Goal: Information Seeking & Learning: Compare options

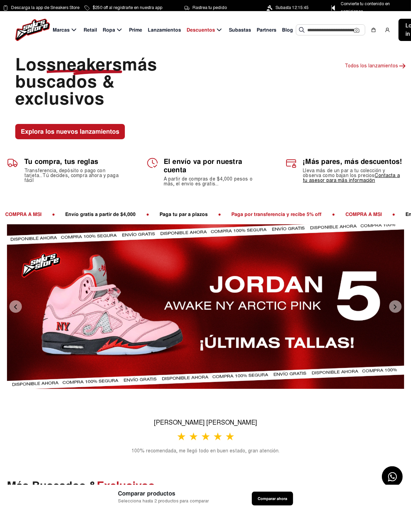
click at [394, 306] on button "Next" at bounding box center [395, 306] width 12 height 12
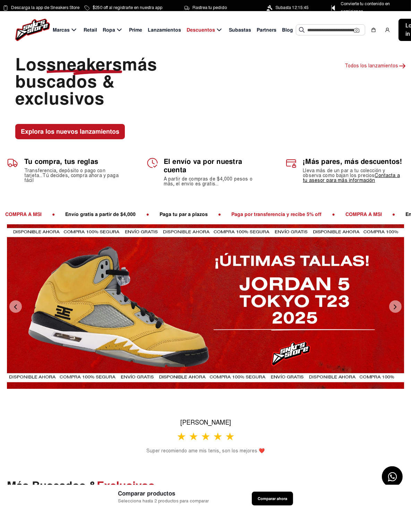
click at [394, 306] on button "Next" at bounding box center [395, 306] width 12 height 12
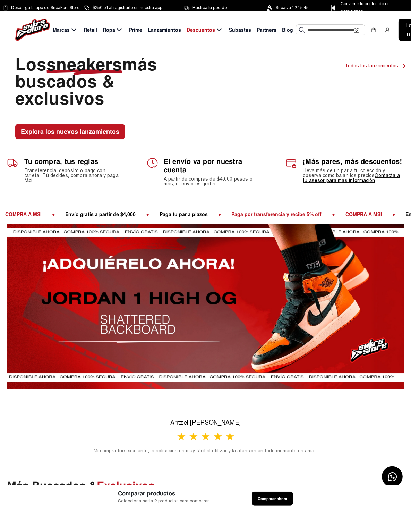
click at [164, 30] on span "Lanzamientos" at bounding box center [164, 29] width 33 height 7
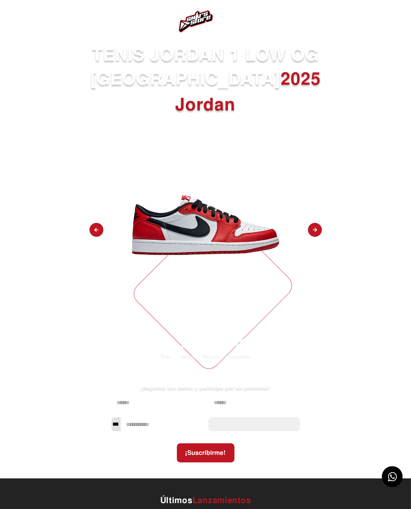
click at [317, 223] on img at bounding box center [315, 230] width 14 height 15
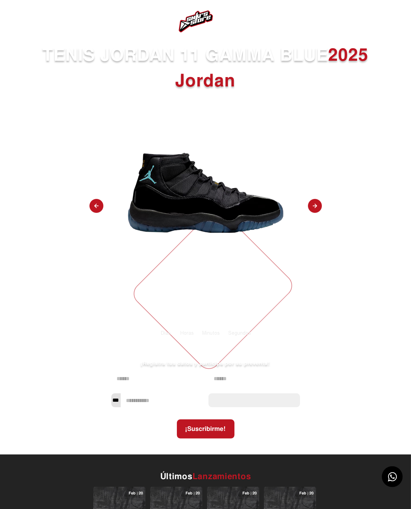
select select "**"
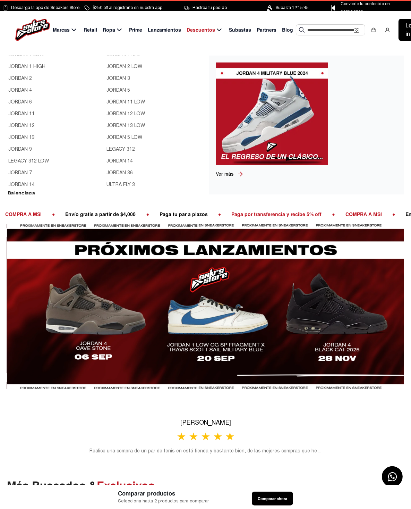
scroll to position [312, 0]
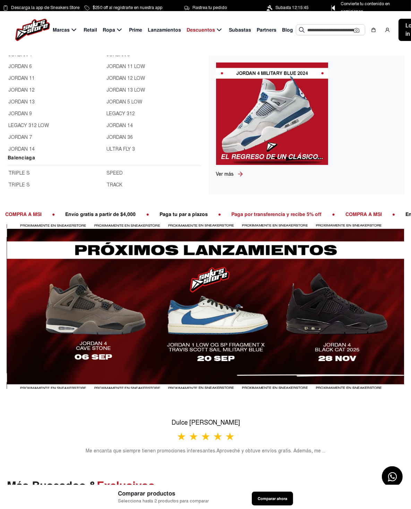
click at [25, 78] on link "JORDAN 11" at bounding box center [55, 79] width 94 height 8
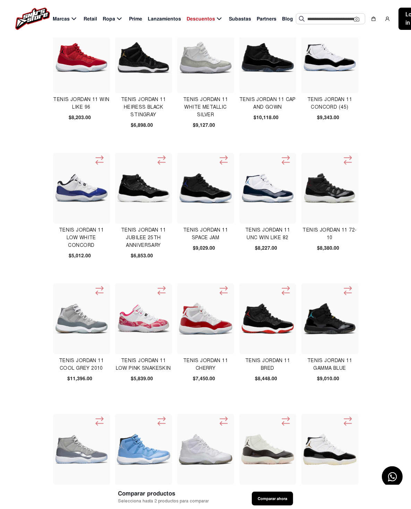
scroll to position [173, 0]
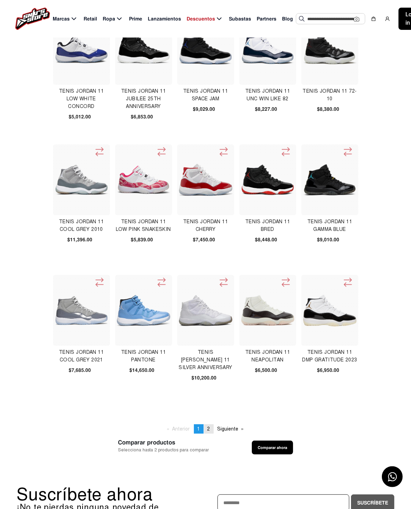
click at [210, 430] on link "page 2" at bounding box center [209, 428] width 10 height 9
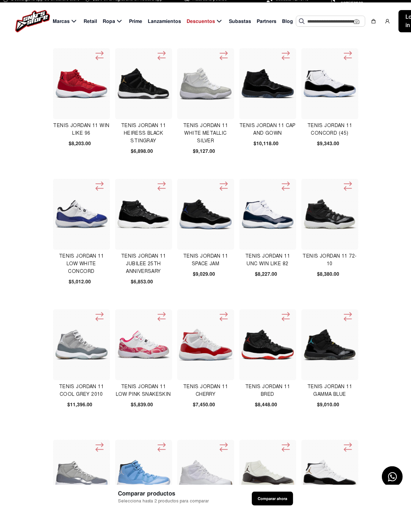
scroll to position [0, 0]
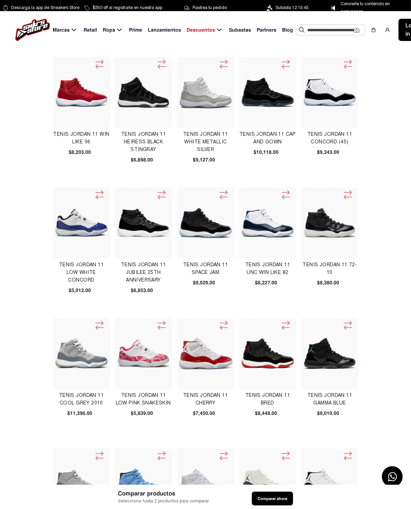
click at [313, 28] on input "text" at bounding box center [330, 30] width 46 height 10
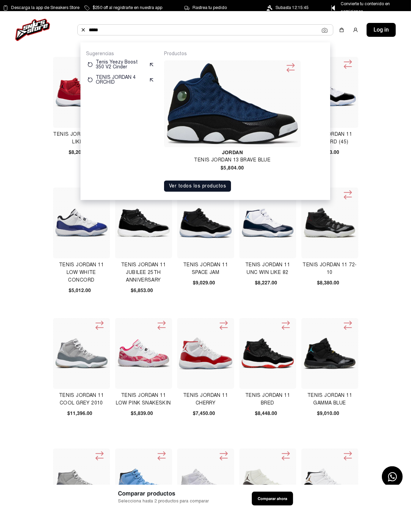
type input "*****"
click at [240, 94] on img at bounding box center [232, 103] width 131 height 81
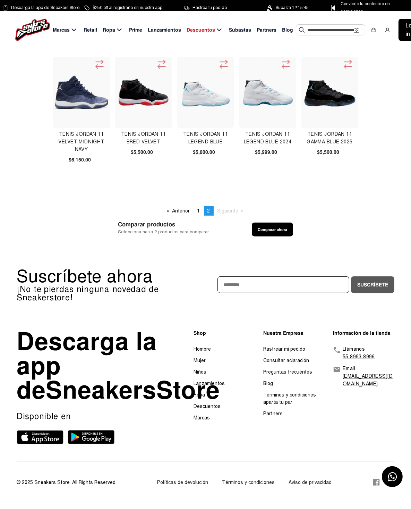
click at [335, 97] on img at bounding box center [329, 92] width 53 height 53
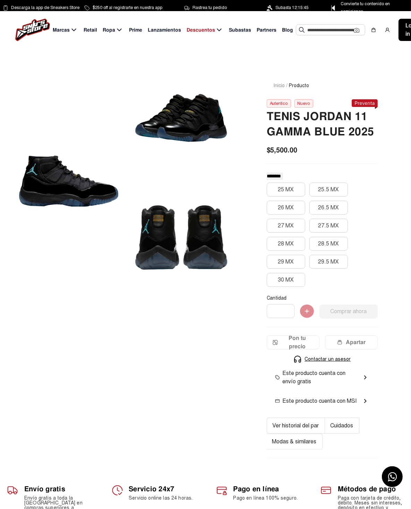
click at [182, 114] on div at bounding box center [181, 120] width 104 height 110
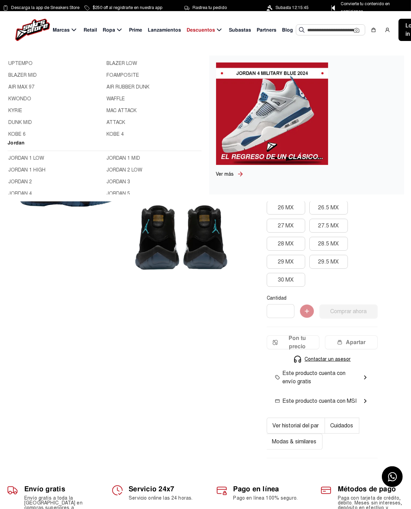
scroll to position [243, 0]
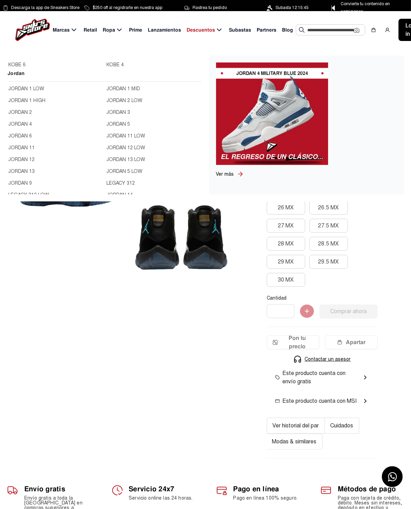
click at [22, 184] on link "JORDAN 9" at bounding box center [55, 183] width 94 height 8
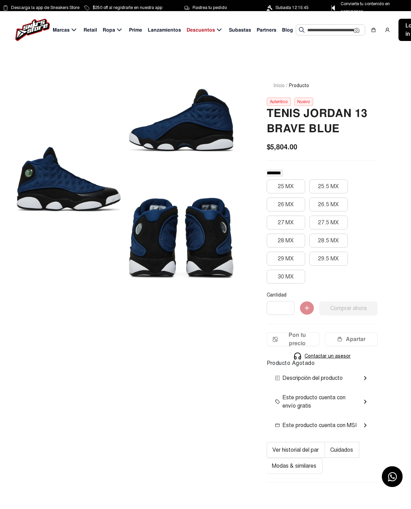
click at [188, 208] on div at bounding box center [181, 238] width 104 height 110
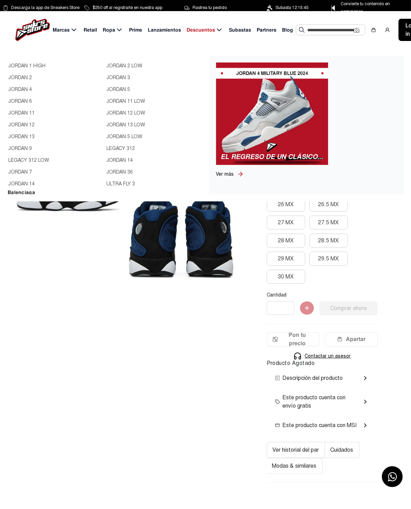
click at [119, 87] on link "JORDAN 5" at bounding box center [154, 90] width 94 height 8
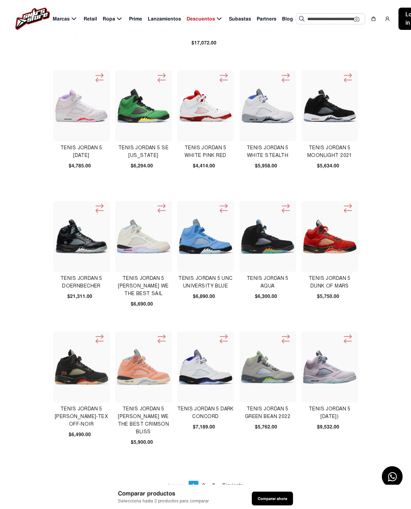
scroll to position [139, 0]
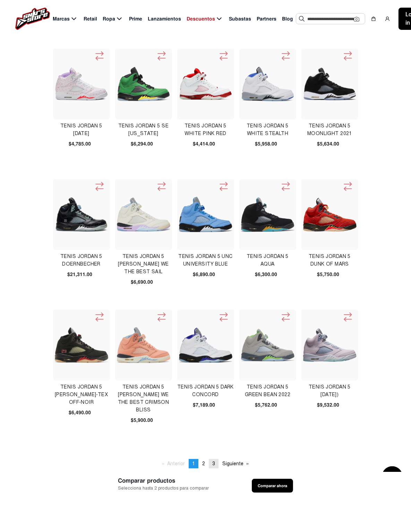
click at [213, 464] on span "3" at bounding box center [213, 463] width 3 height 6
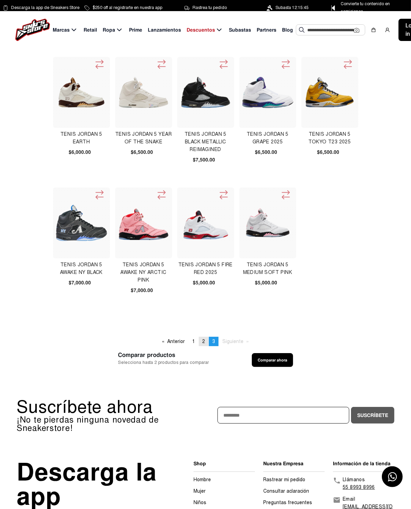
click at [204, 342] on span "2" at bounding box center [203, 341] width 3 height 6
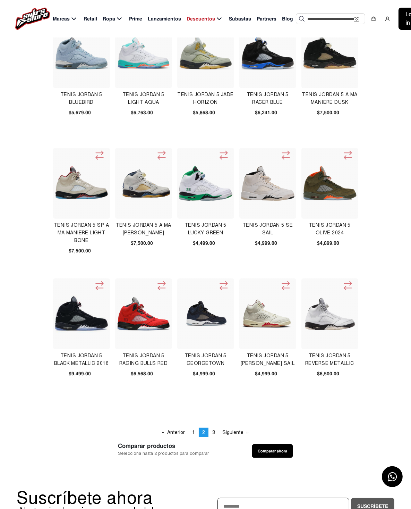
scroll to position [243, 0]
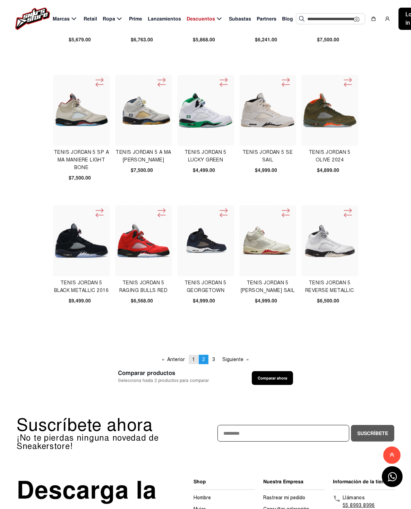
click at [192, 358] on link "page 1" at bounding box center [194, 359] width 10 height 9
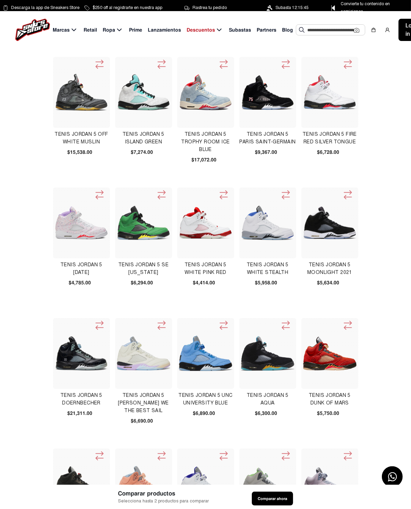
click at [34, 21] on img at bounding box center [32, 30] width 35 height 22
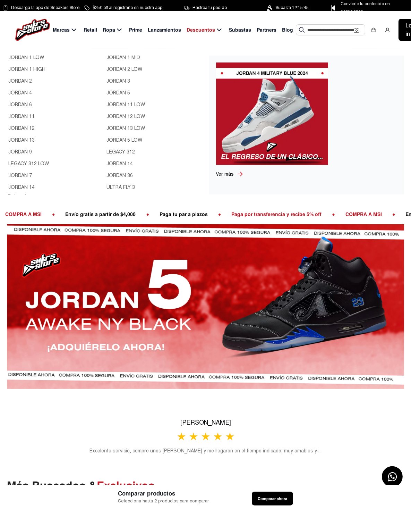
scroll to position [312, 0]
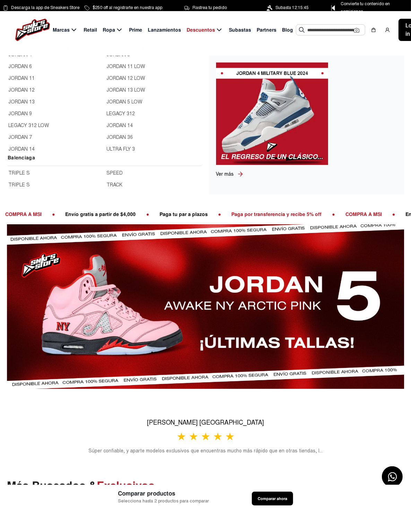
click at [22, 112] on link "JORDAN 9" at bounding box center [55, 114] width 94 height 8
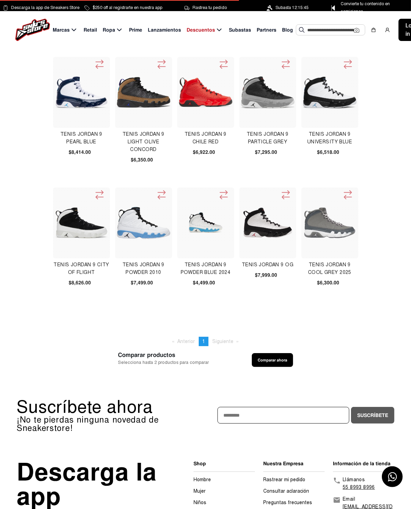
click at [244, 94] on img at bounding box center [267, 92] width 53 height 53
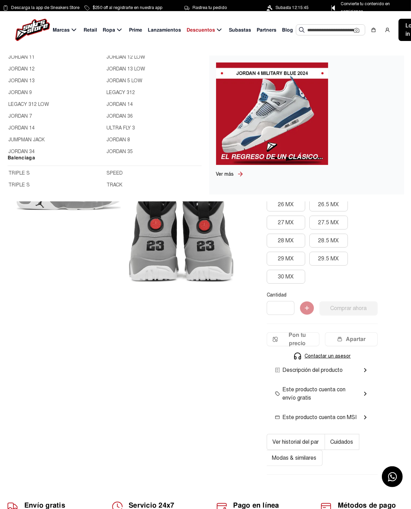
scroll to position [12, 0]
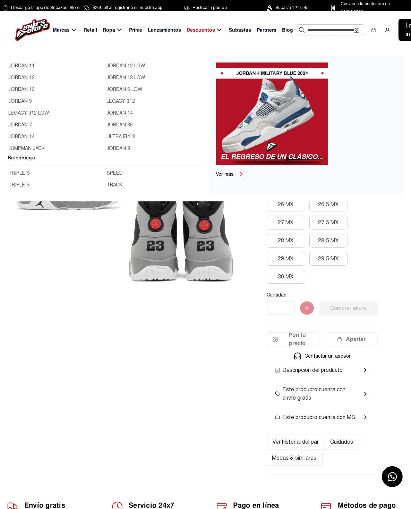
click at [20, 122] on link "JORDAN 7" at bounding box center [55, 125] width 94 height 8
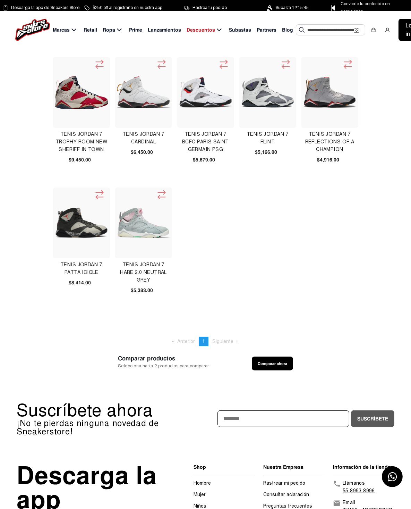
click at [117, 221] on img at bounding box center [143, 222] width 53 height 53
click at [303, 93] on img at bounding box center [329, 92] width 53 height 53
click at [55, 108] on img at bounding box center [81, 92] width 53 height 33
click at [117, 98] on img at bounding box center [143, 92] width 53 height 32
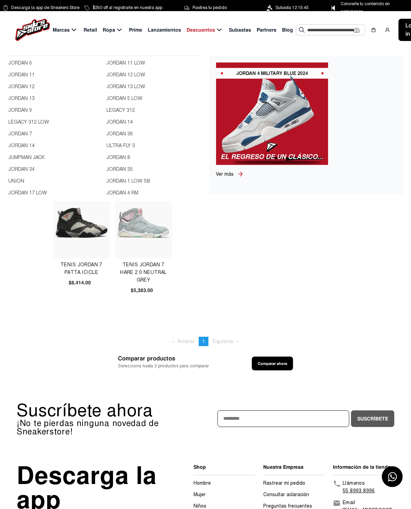
scroll to position [278, 0]
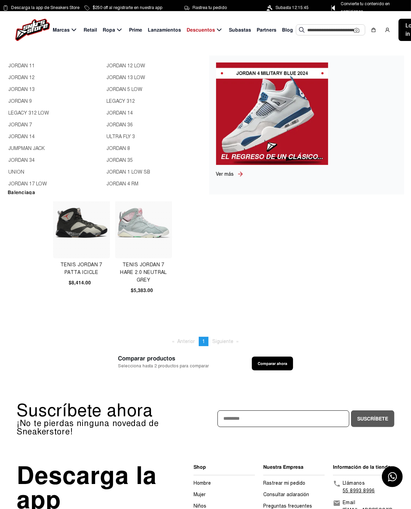
click at [116, 148] on link "JORDAN 8" at bounding box center [154, 149] width 94 height 8
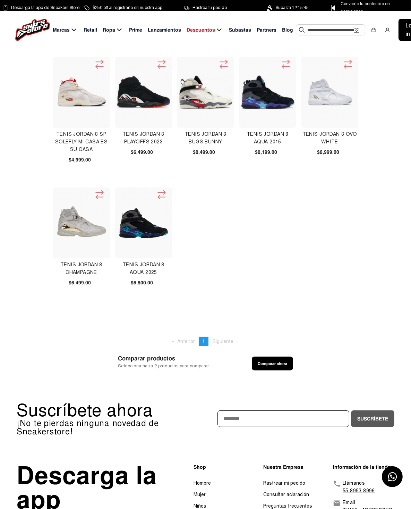
click at [241, 90] on img at bounding box center [267, 92] width 53 height 53
click at [117, 228] on img at bounding box center [143, 222] width 53 height 53
click at [303, 97] on img at bounding box center [329, 92] width 53 height 53
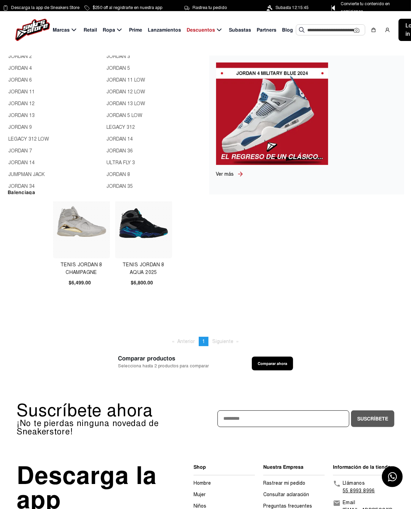
scroll to position [12, 0]
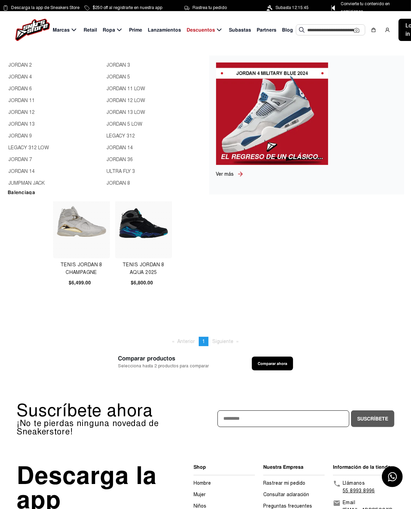
click at [23, 124] on link "JORDAN 13" at bounding box center [55, 124] width 94 height 8
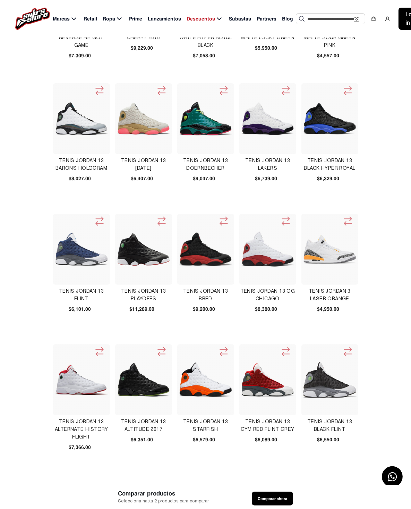
scroll to position [173, 0]
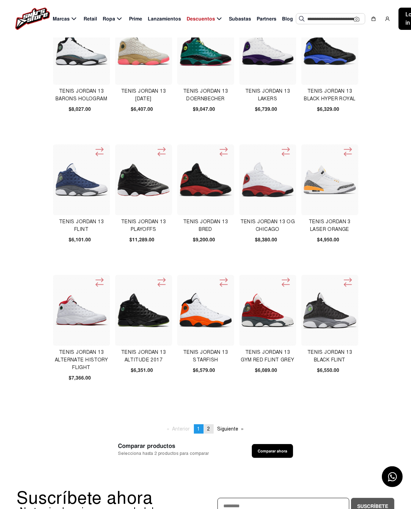
click at [209, 428] on span "2" at bounding box center [208, 429] width 3 height 6
